Goal: Communication & Community: Answer question/provide support

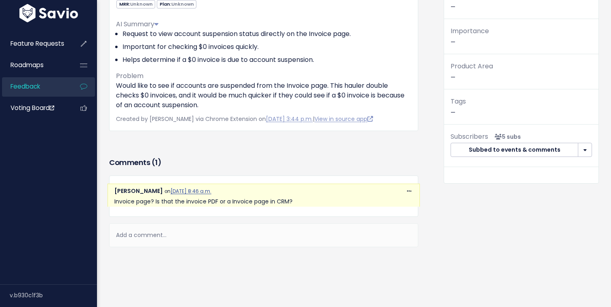
scroll to position [98, 0]
click at [144, 236] on div "Add a comment..." at bounding box center [263, 236] width 309 height 24
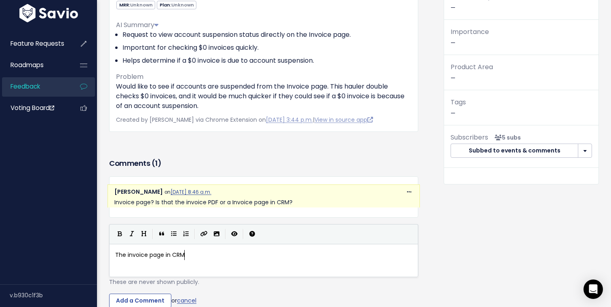
type textarea "The invoice page in CRM"
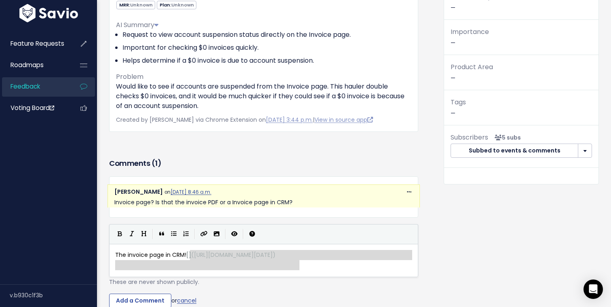
type textarea "[](https://www.savio.io/app/serve-uploaded-mde-image/mde-uploads/2221/TMkE_Scre…"
drag, startPoint x: 313, startPoint y: 268, endPoint x: 188, endPoint y: 254, distance: 124.9
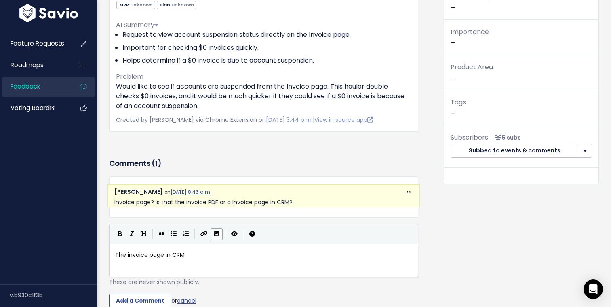
click at [214, 234] on icon "Import an image" at bounding box center [217, 234] width 6 height 6
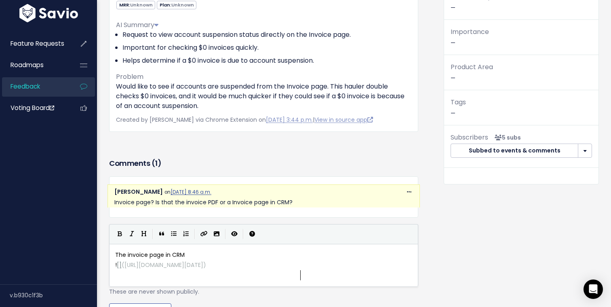
scroll to position [3, 0]
click at [249, 270] on pre "! [] ( https://www.savio.io/app/serve-uploaded-mde-image/mde-uploads/2221/0rCQ_…" at bounding box center [264, 265] width 300 height 10
click at [203, 261] on span "https://www.savio.io/app/serve-uploaded-mde-image/mde-uploads/2221/0rCQ_Screens…" at bounding box center [164, 265] width 79 height 8
type textarea "-"
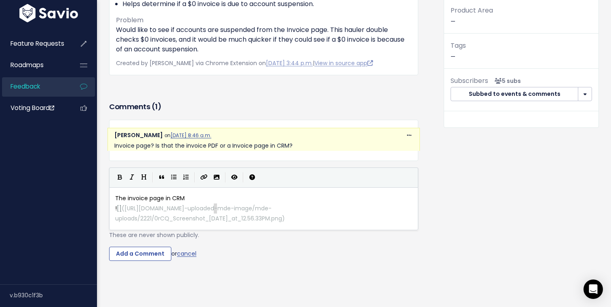
scroll to position [157, 0]
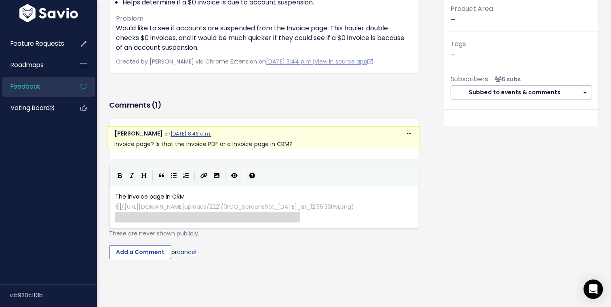
type textarea "![](https://www.savio.io/app/serve-uploaded-mde-image/mde-uploads/2221/0rCQ_Scr…"
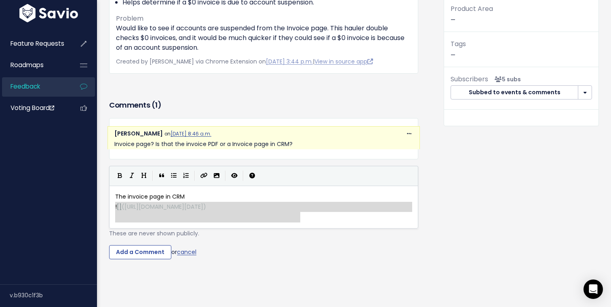
drag, startPoint x: 307, startPoint y: 225, endPoint x: 105, endPoint y: 202, distance: 203.6
click at [105, 202] on div "Comments ( 1 ) Copy Link Quote Reply Zac Elletson on Aug. 16, 2025, 8:46 a.m. I…" at bounding box center [264, 178] width 322 height 161
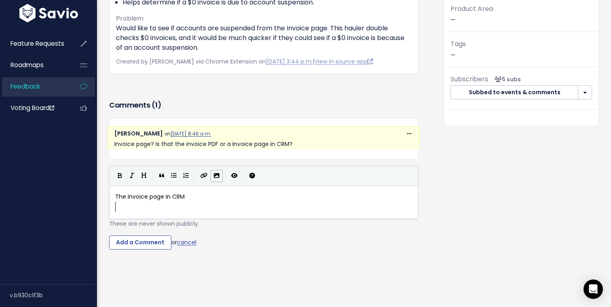
click at [216, 177] on icon "Import an image" at bounding box center [217, 176] width 6 height 6
click at [213, 179] on button "Import an image" at bounding box center [217, 176] width 12 height 12
click at [218, 209] on pre "​" at bounding box center [264, 207] width 300 height 10
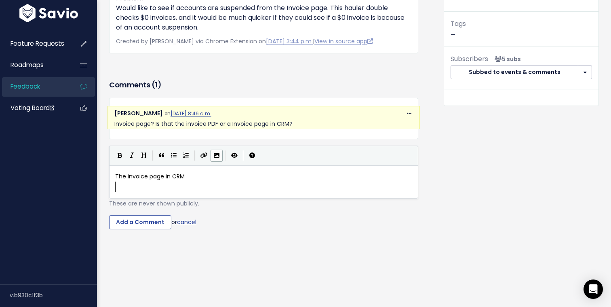
click at [219, 159] on button "Import an image" at bounding box center [217, 156] width 12 height 12
click at [220, 157] on button "Import an image" at bounding box center [217, 156] width 12 height 12
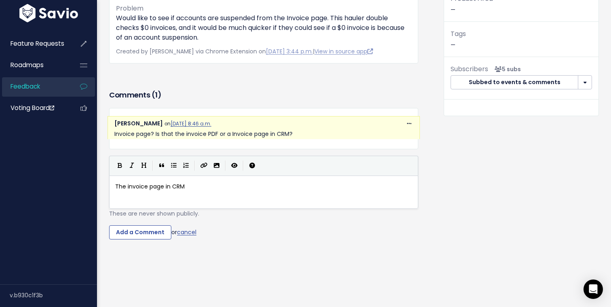
scroll to position [164, 0]
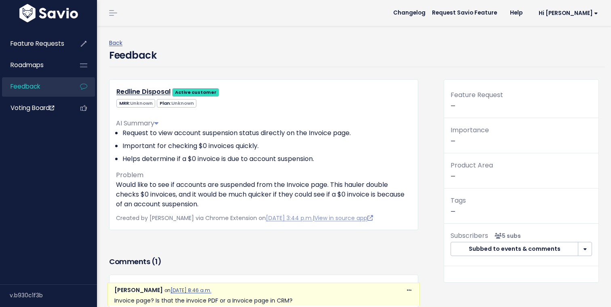
scroll to position [117, 0]
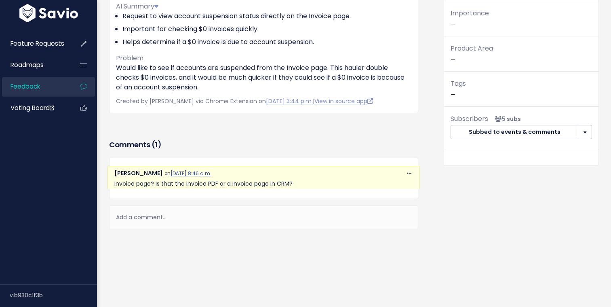
click at [167, 215] on div "Add a comment..." at bounding box center [263, 217] width 309 height 24
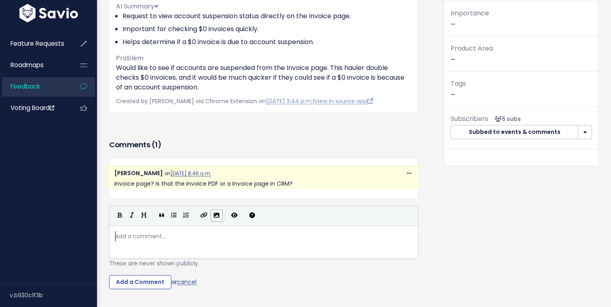
click at [216, 219] on button "Import an image" at bounding box center [217, 215] width 12 height 12
click at [114, 237] on pre "! [] ( [URL][DOMAIN_NAME][DATE] )" at bounding box center [264, 236] width 300 height 10
type textarea "In the CER"
type textarea "RM"
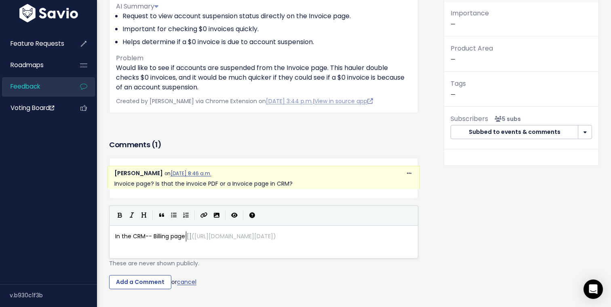
type textarea "-- Billing page"
type textarea "> in"
type textarea "Invoice tb"
type textarea "ab"
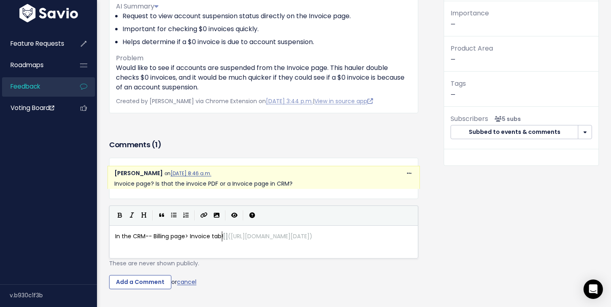
scroll to position [3, 8]
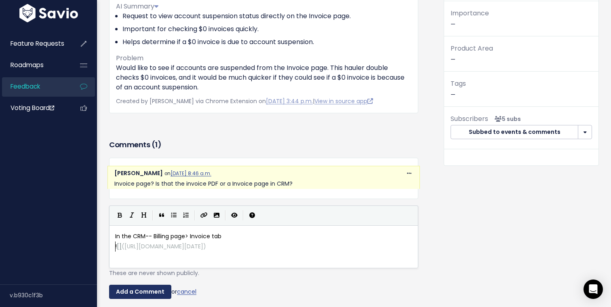
click at [152, 289] on input "Add a Comment" at bounding box center [140, 292] width 62 height 15
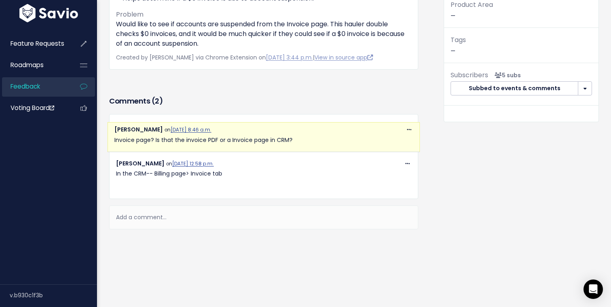
scroll to position [215, 0]
